Goal: Task Accomplishment & Management: Use online tool/utility

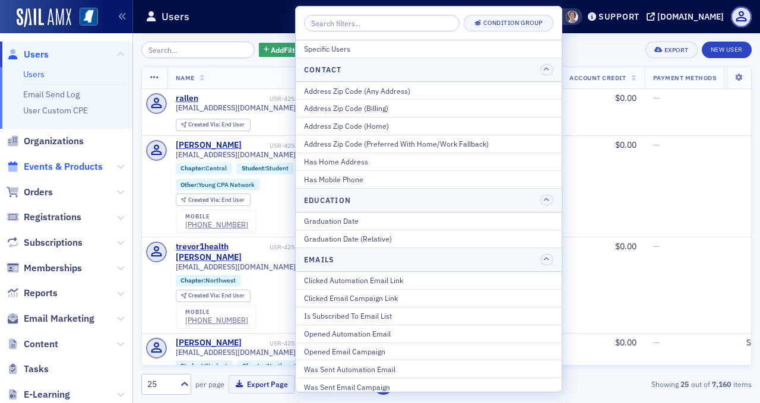
click at [34, 168] on span "Events & Products" at bounding box center [63, 166] width 79 height 13
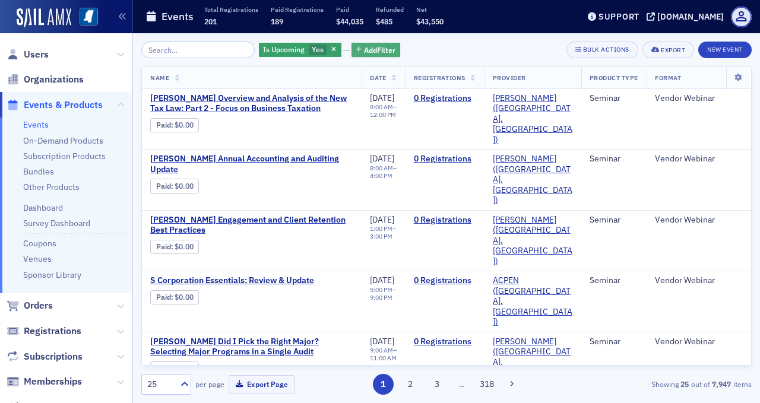
click at [364, 50] on span "Add Filter" at bounding box center [379, 50] width 31 height 11
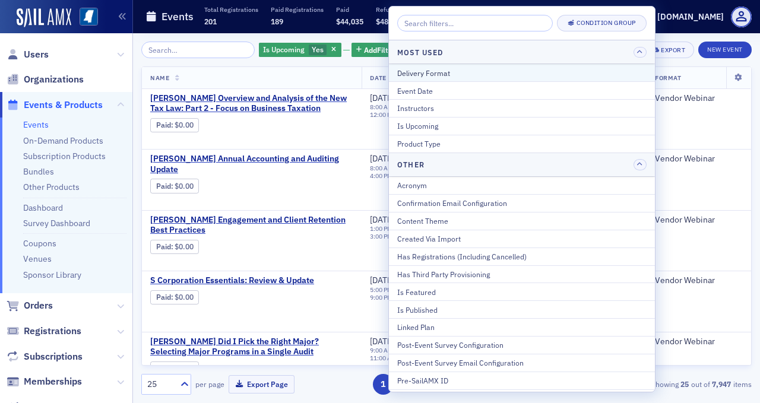
click at [423, 73] on div "Delivery Format" at bounding box center [522, 73] width 250 height 11
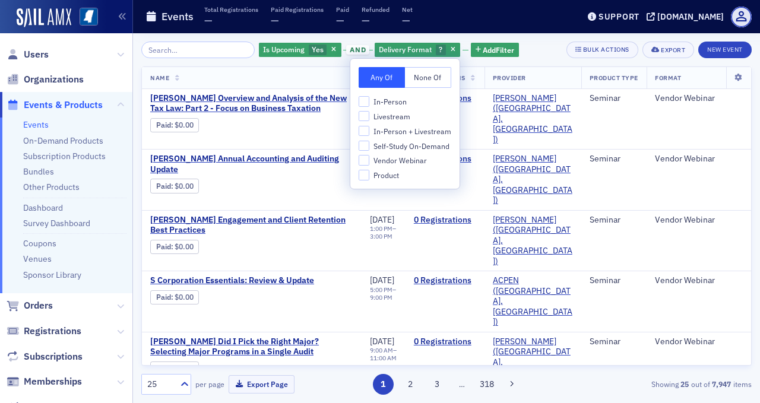
click at [403, 128] on span "In-Person + Livestream" at bounding box center [413, 132] width 78 height 10
click at [370, 128] on input "In-Person + Livestream" at bounding box center [364, 131] width 11 height 11
checkbox input "true"
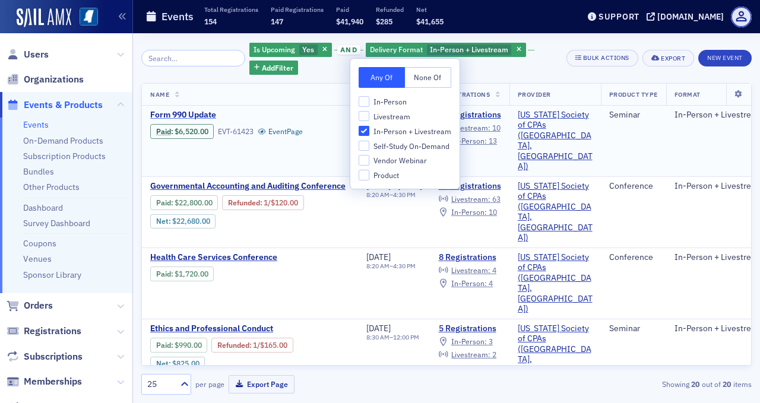
click at [204, 114] on span "Form 990 Update" at bounding box center [250, 115] width 200 height 11
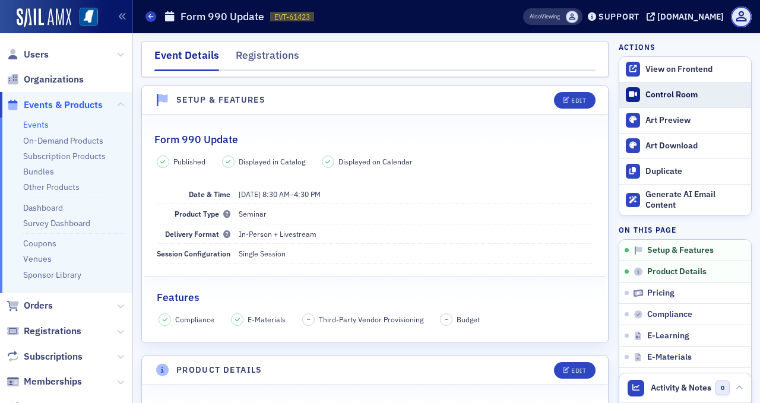
click at [674, 90] on div "Control Room" at bounding box center [696, 95] width 100 height 11
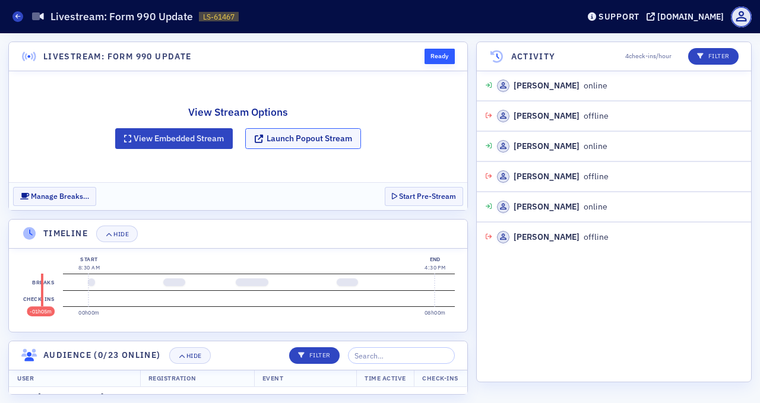
click at [339, 138] on button "Launch Popout Stream" at bounding box center [303, 138] width 116 height 21
